Goal: Task Accomplishment & Management: Manage account settings

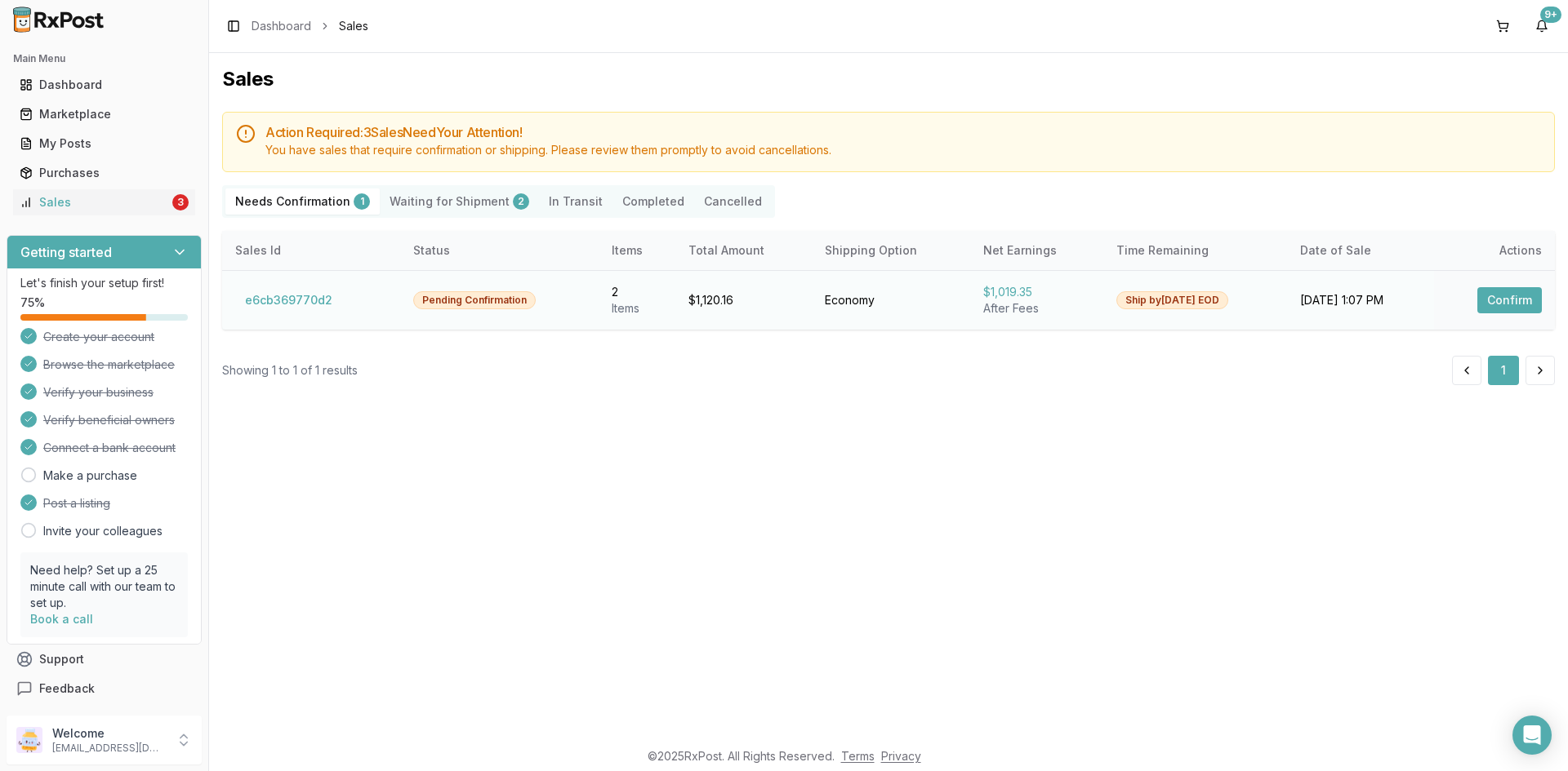
click at [1495, 309] on button "Confirm" at bounding box center [1509, 300] width 65 height 26
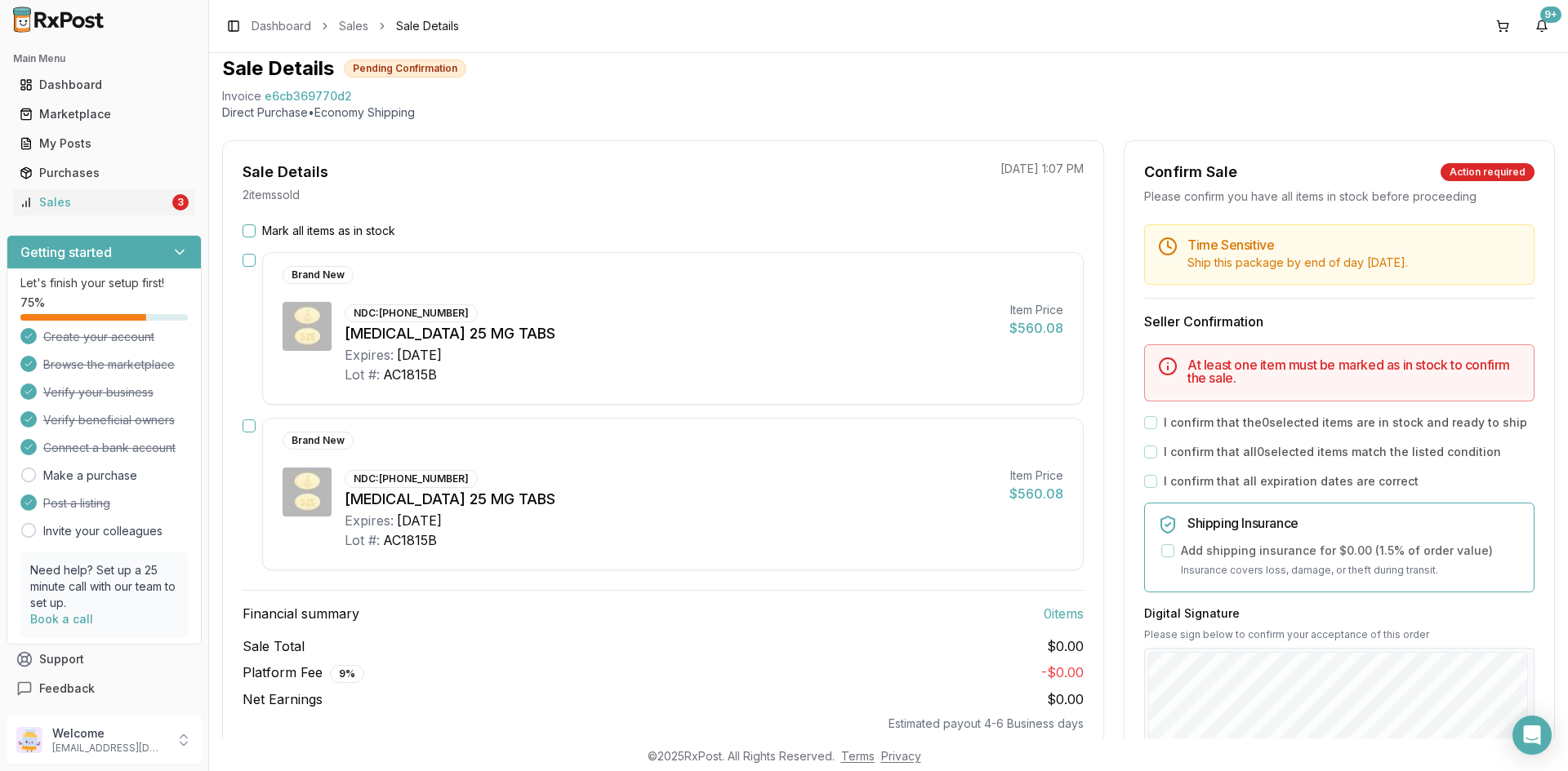
scroll to position [82, 0]
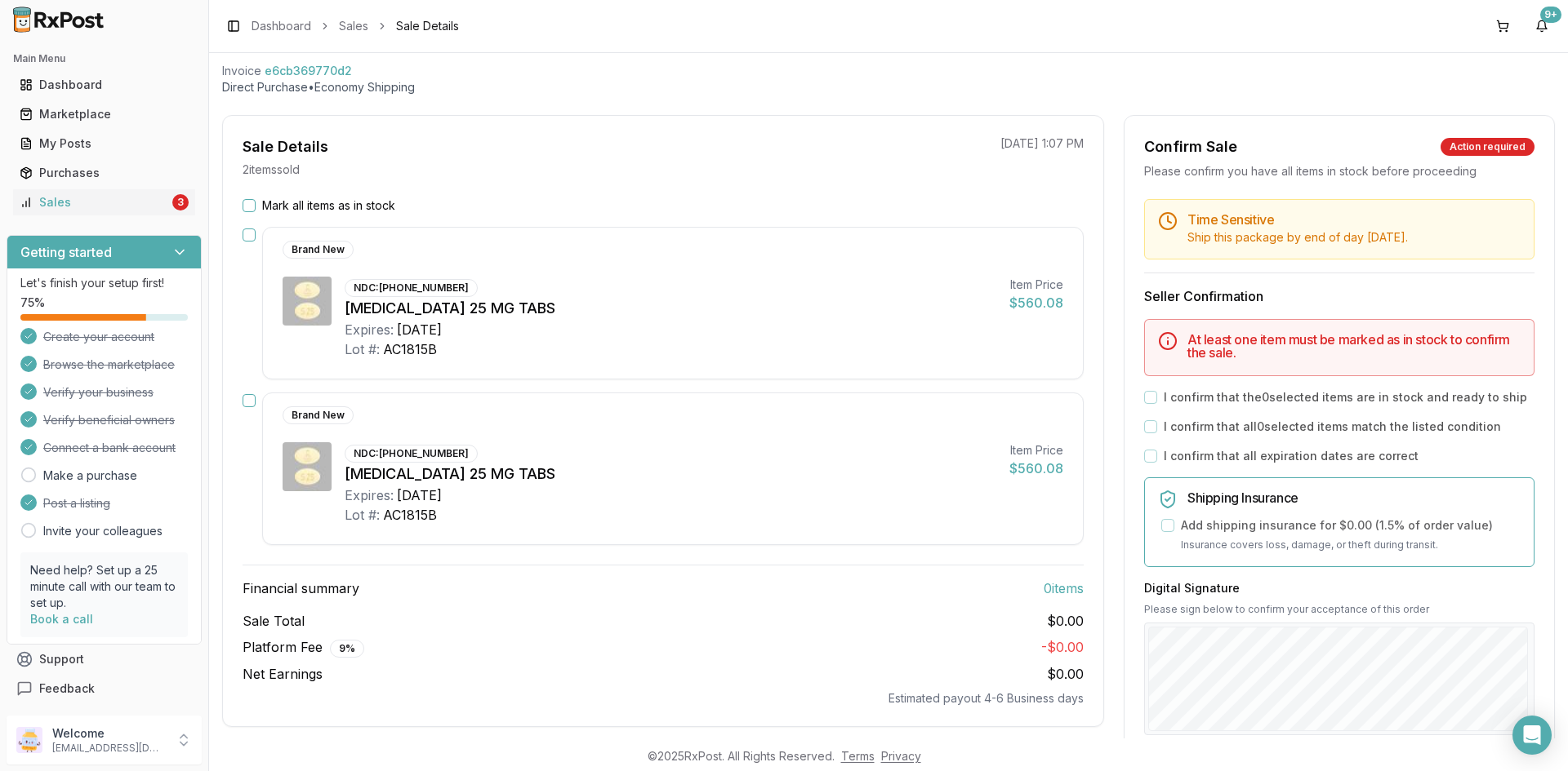
click at [250, 205] on button "Mark all items as in stock" at bounding box center [249, 205] width 14 height 14
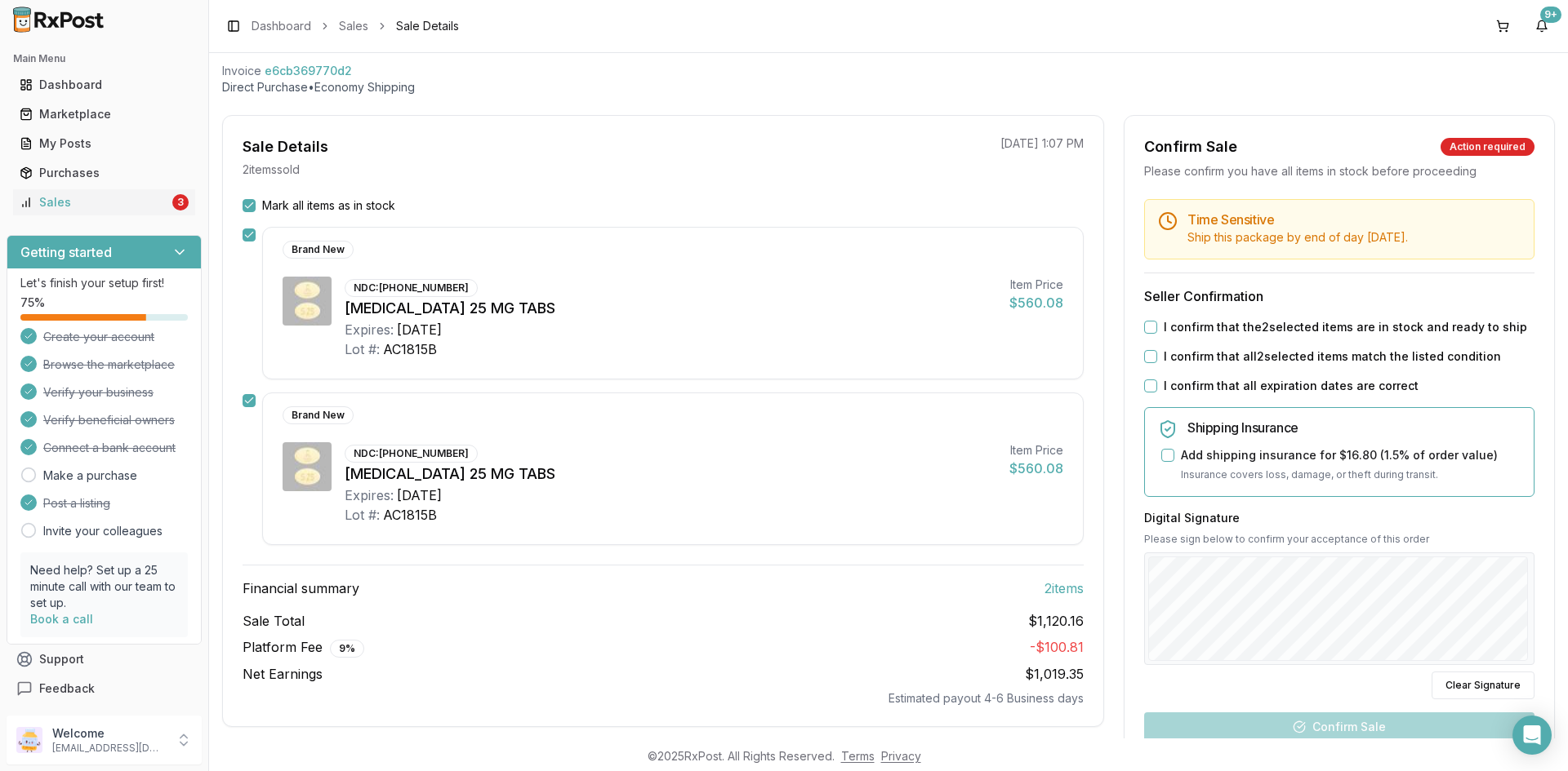
click at [1146, 321] on button "I confirm that the 2 selected items are in stock and ready to ship" at bounding box center [1151, 327] width 14 height 14
click at [1145, 358] on button "I confirm that all 2 selected items match the listed condition" at bounding box center [1151, 357] width 14 height 14
click at [1150, 386] on button "I confirm that all expiration dates are correct" at bounding box center [1151, 386] width 14 height 14
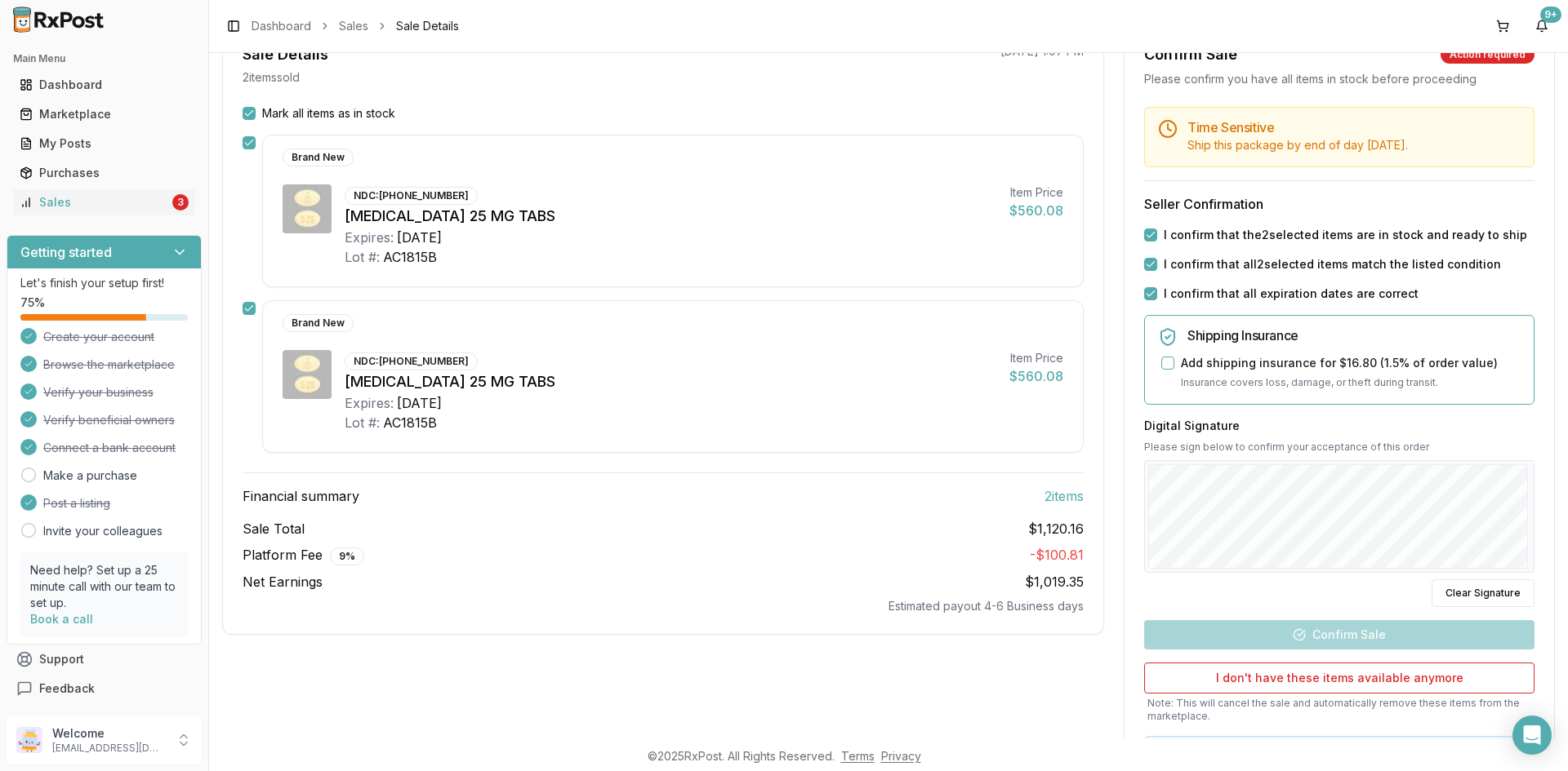
scroll to position [278, 0]
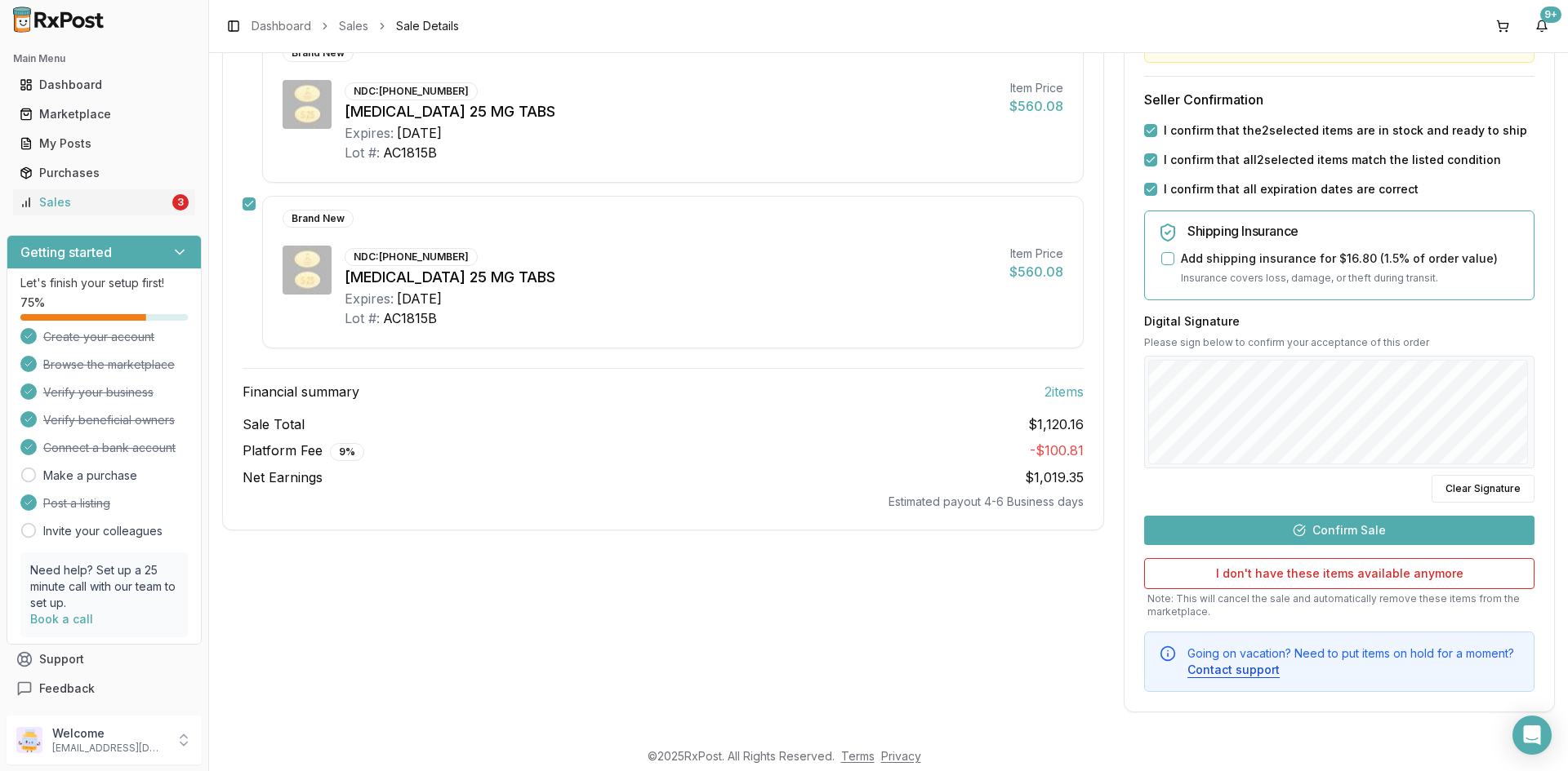
click at [1387, 534] on button "Confirm Sale" at bounding box center [1339, 531] width 390 height 30
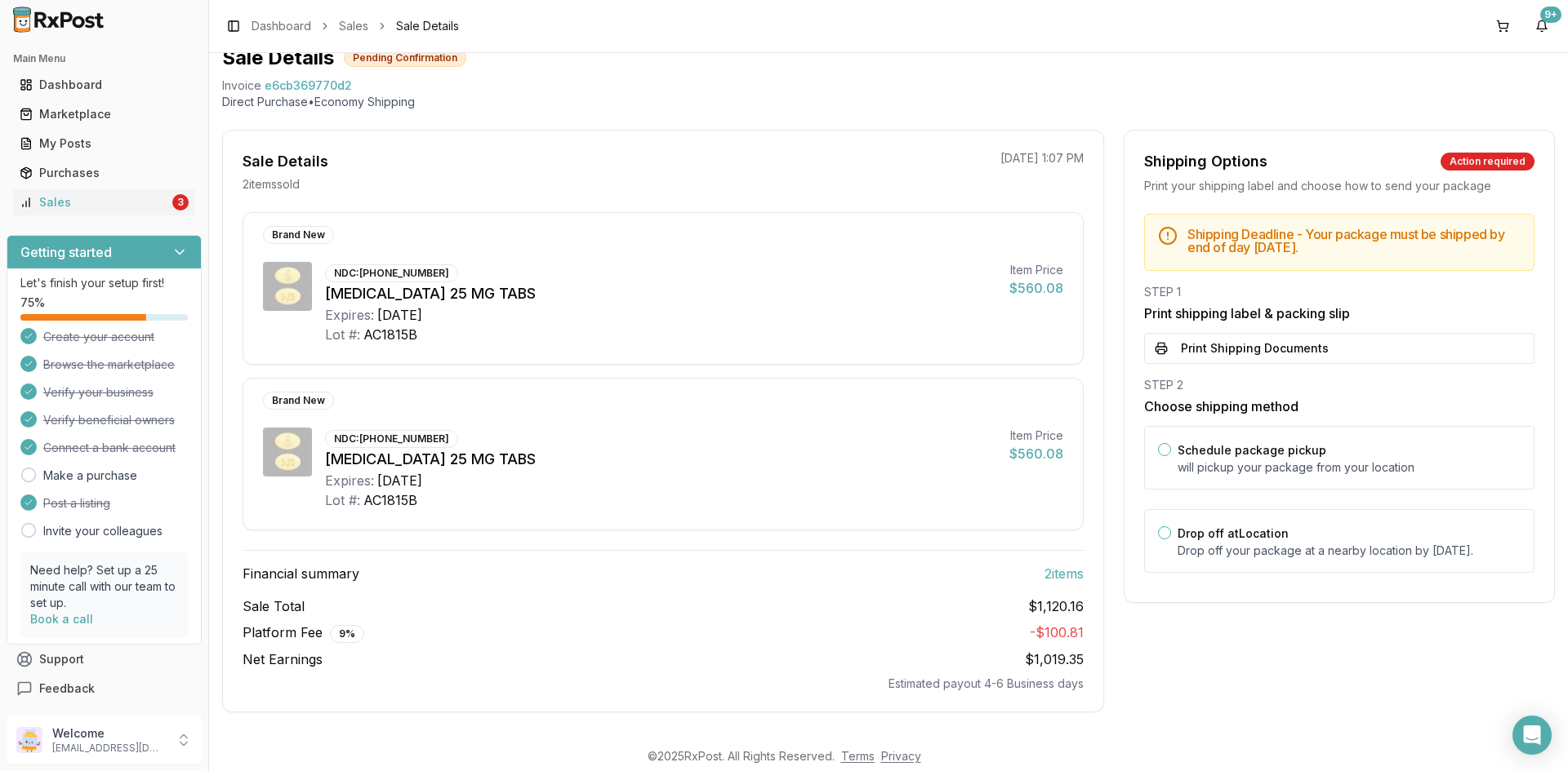
scroll to position [67, 0]
click at [1397, 336] on button "Print Shipping Documents" at bounding box center [1339, 349] width 390 height 31
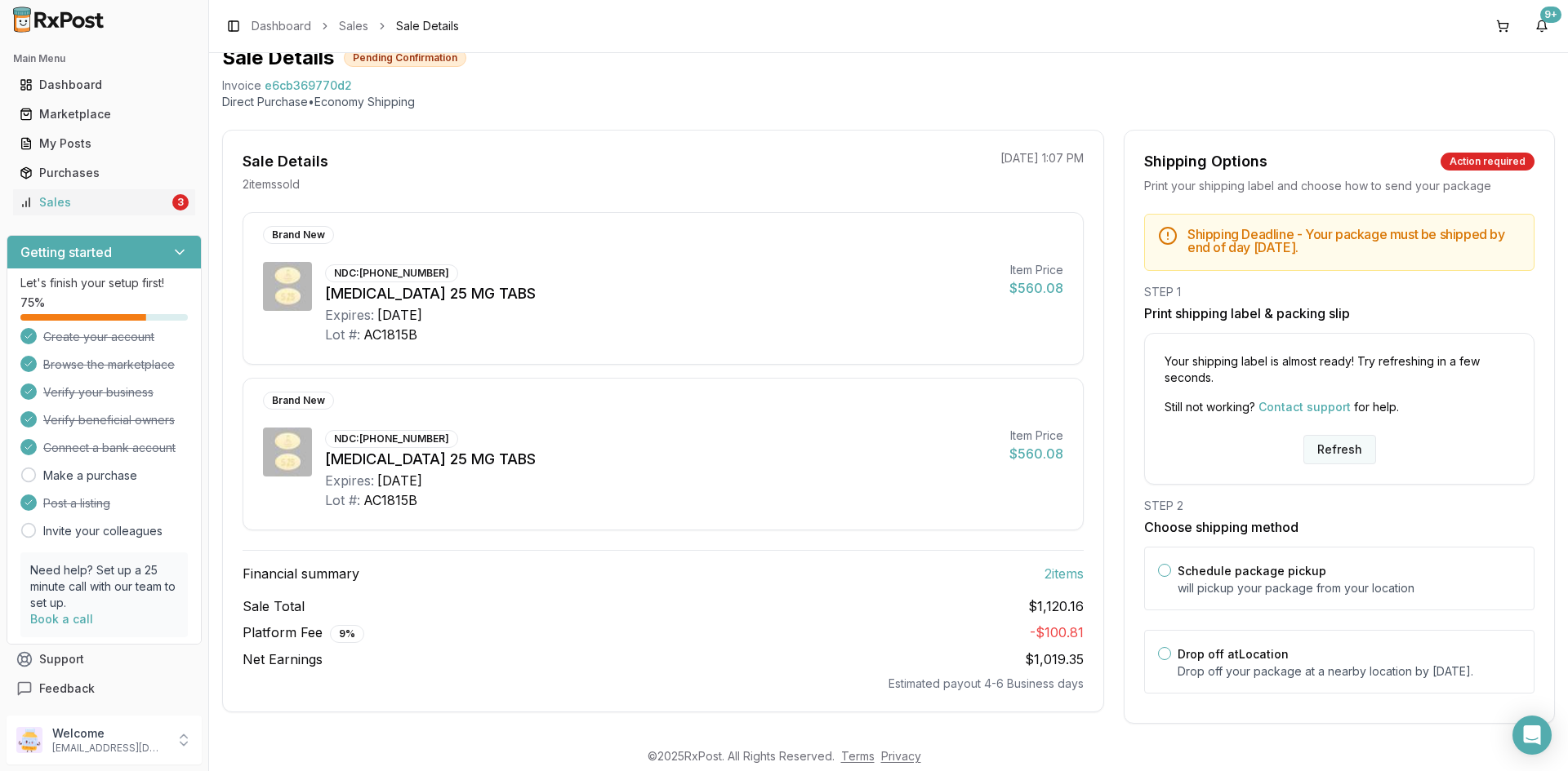
click at [1342, 443] on button "Refresh" at bounding box center [1339, 449] width 73 height 30
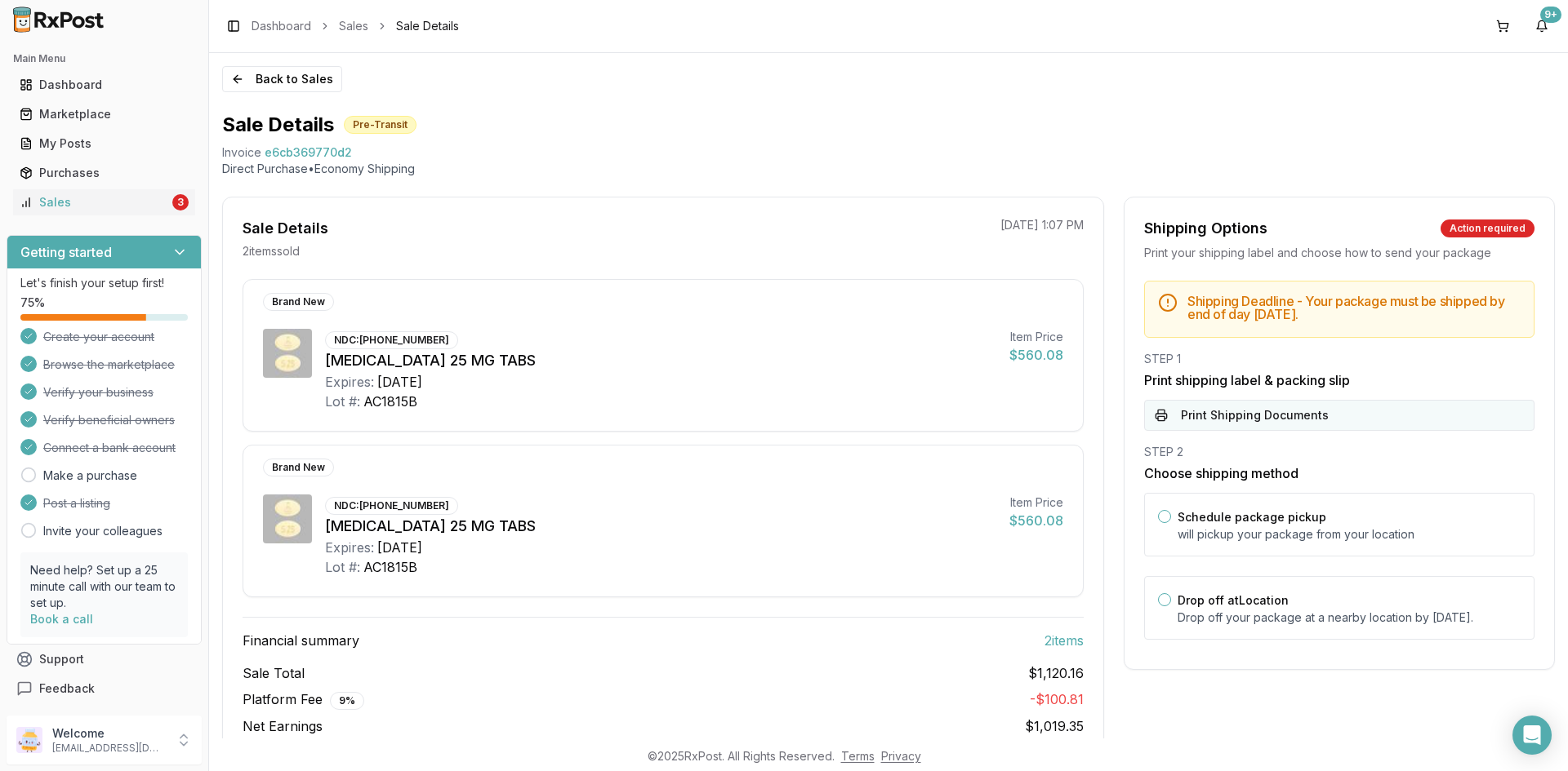
click at [1265, 408] on button "Print Shipping Documents" at bounding box center [1339, 415] width 390 height 31
drag, startPoint x: 114, startPoint y: 213, endPoint x: 105, endPoint y: 216, distance: 9.5
click at [114, 213] on link "Sales 3" at bounding box center [105, 202] width 182 height 30
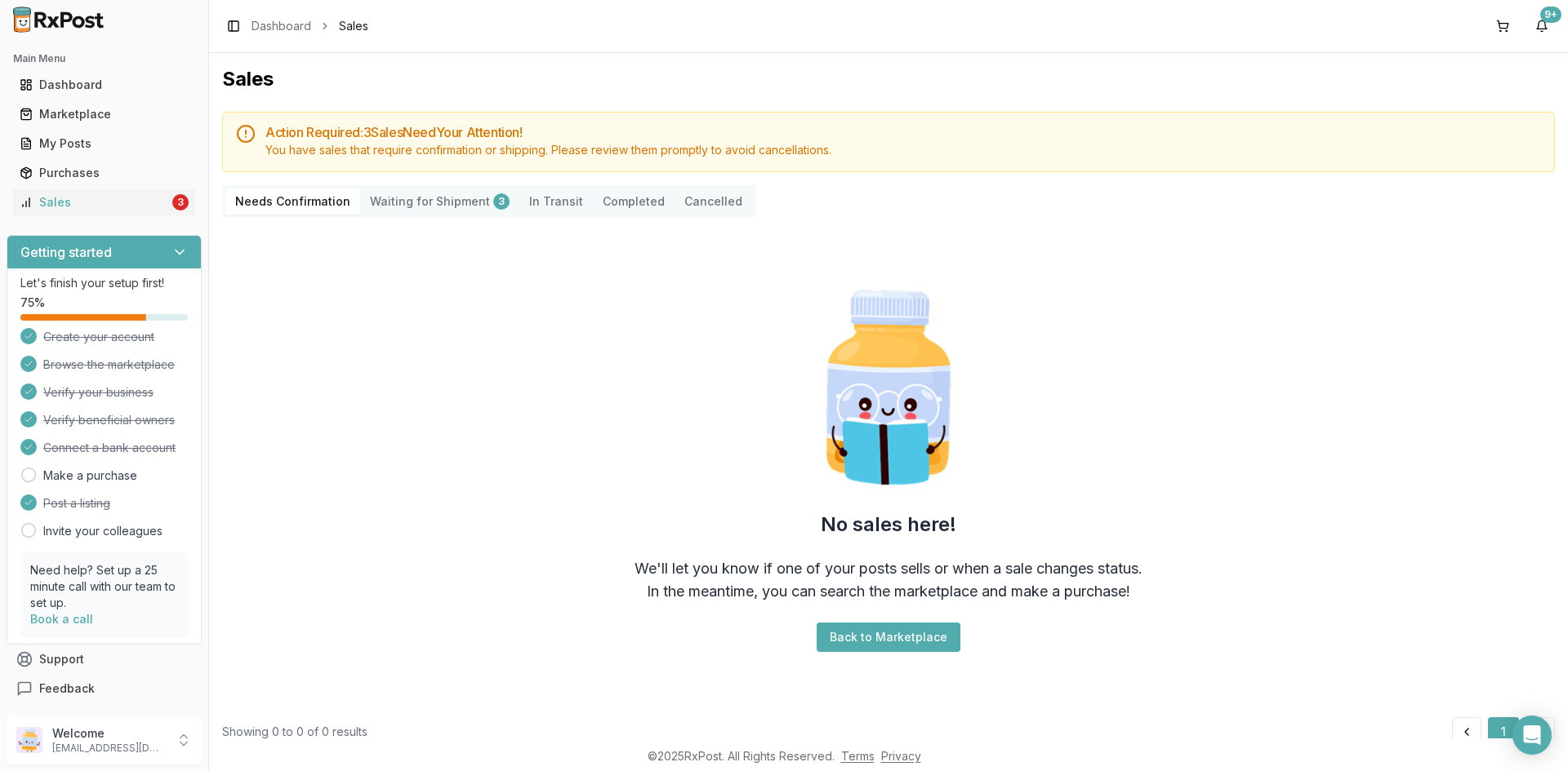
click at [411, 204] on Shipment "Waiting for Shipment 3" at bounding box center [440, 201] width 160 height 26
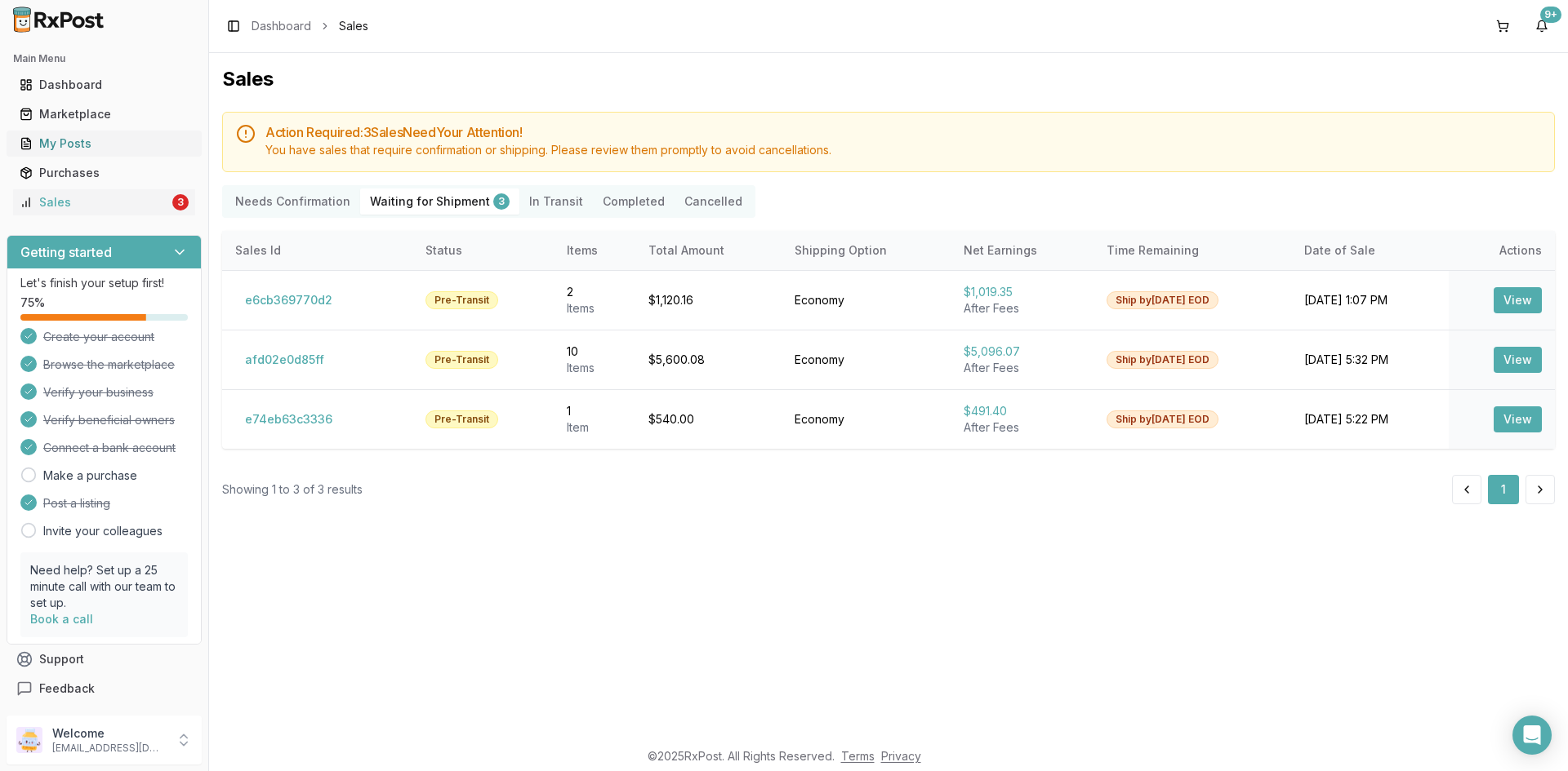
click at [71, 141] on div "My Posts" at bounding box center [105, 143] width 169 height 16
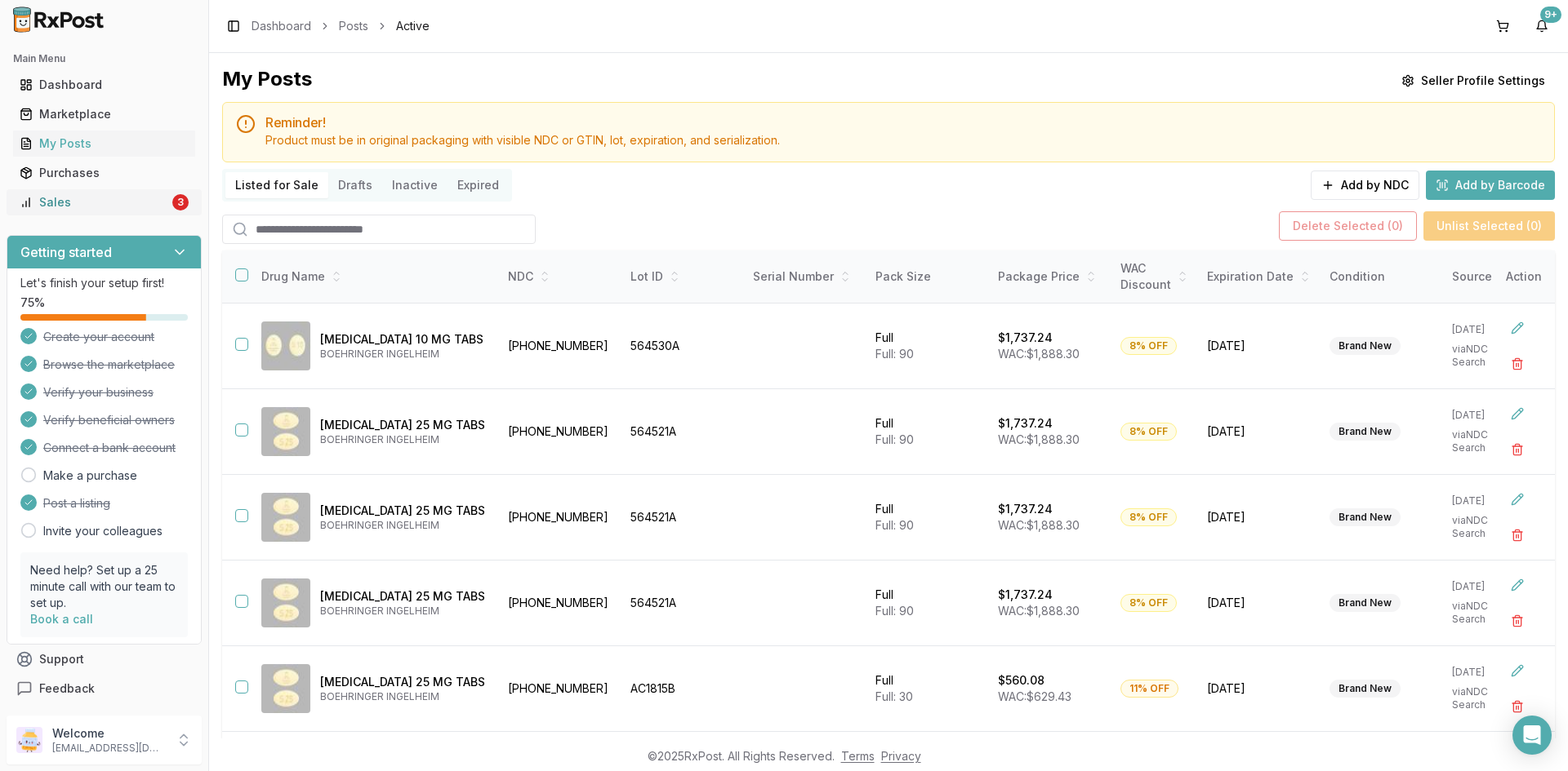
click at [120, 206] on div "Sales" at bounding box center [95, 203] width 150 height 16
